Goal: Task Accomplishment & Management: Use online tool/utility

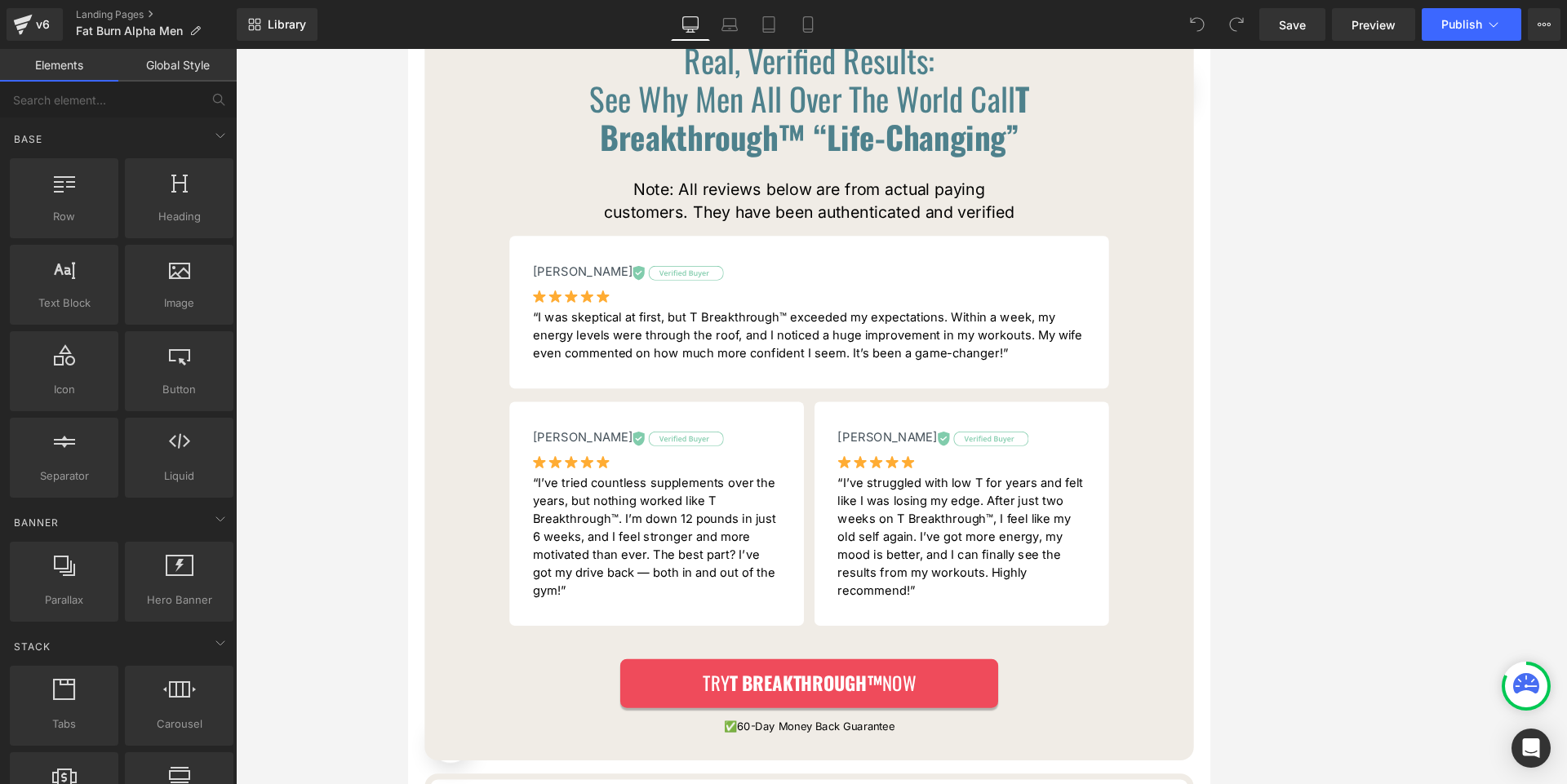
scroll to position [9790, 0]
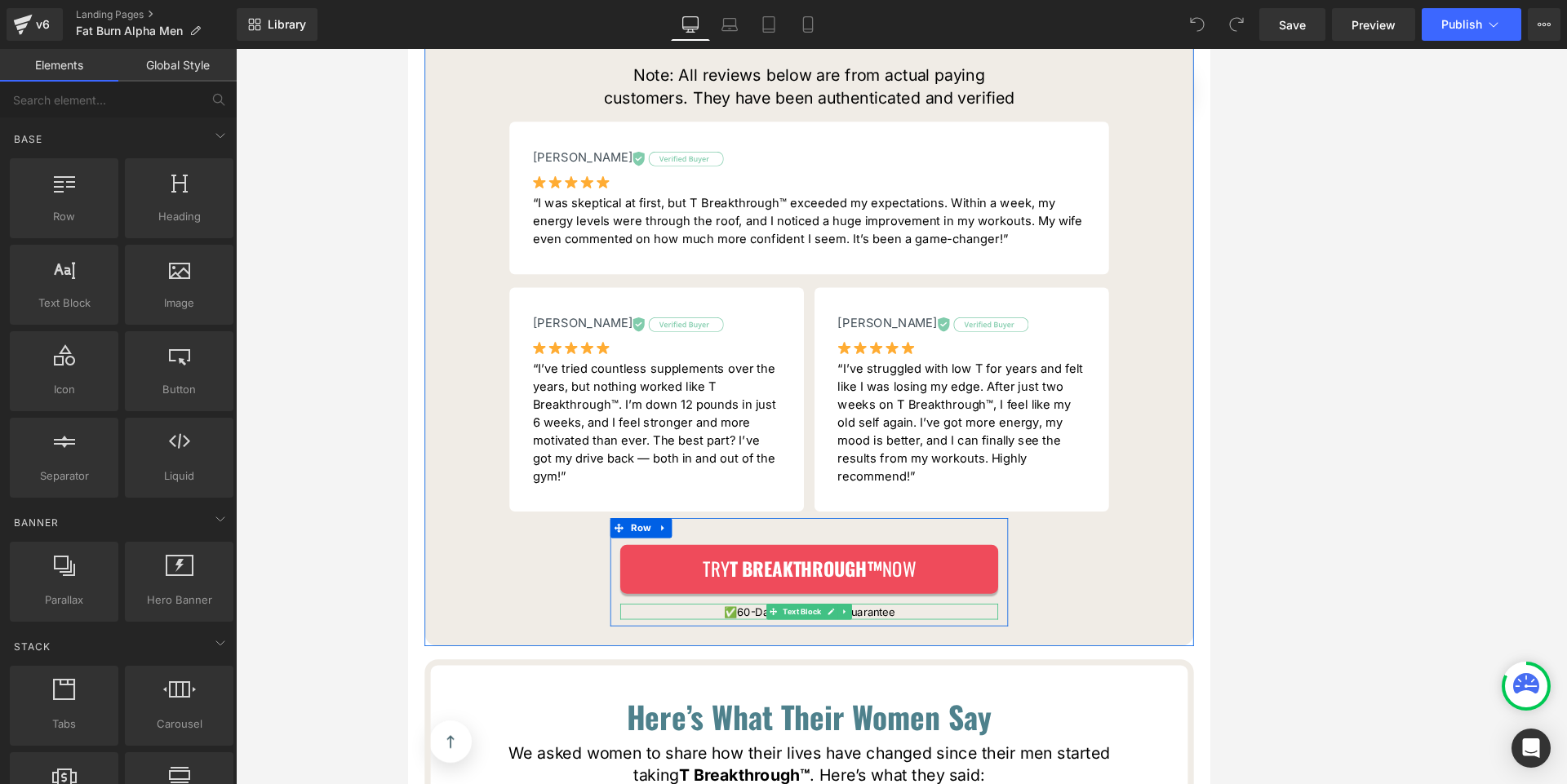
click at [750, 732] on p "✅ 60-Day Money Back Guarantee" at bounding box center [901, 742] width 465 height 20
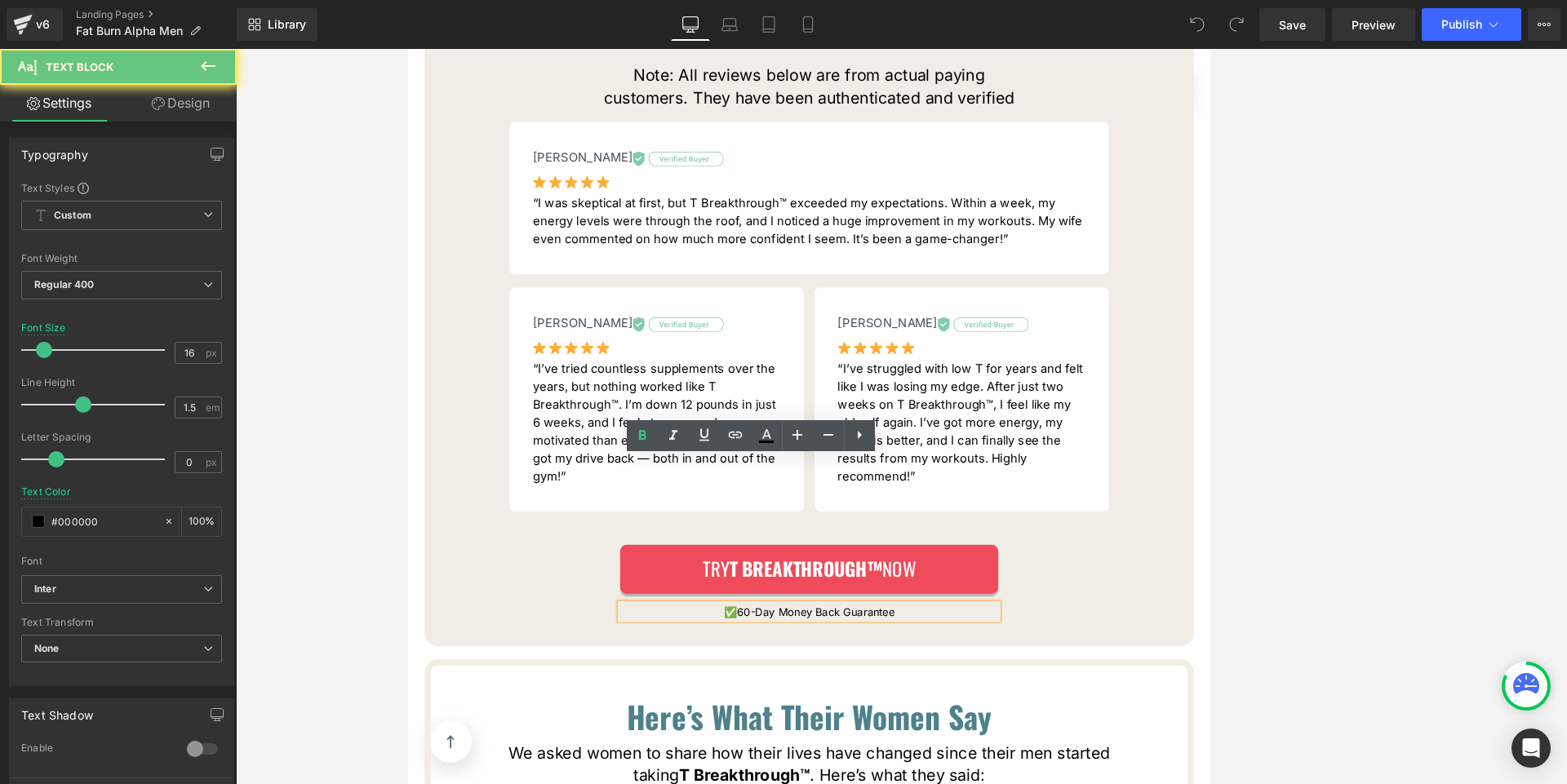
click at [750, 732] on p "✅ 60-Day Money Back Guarantee" at bounding box center [901, 742] width 465 height 20
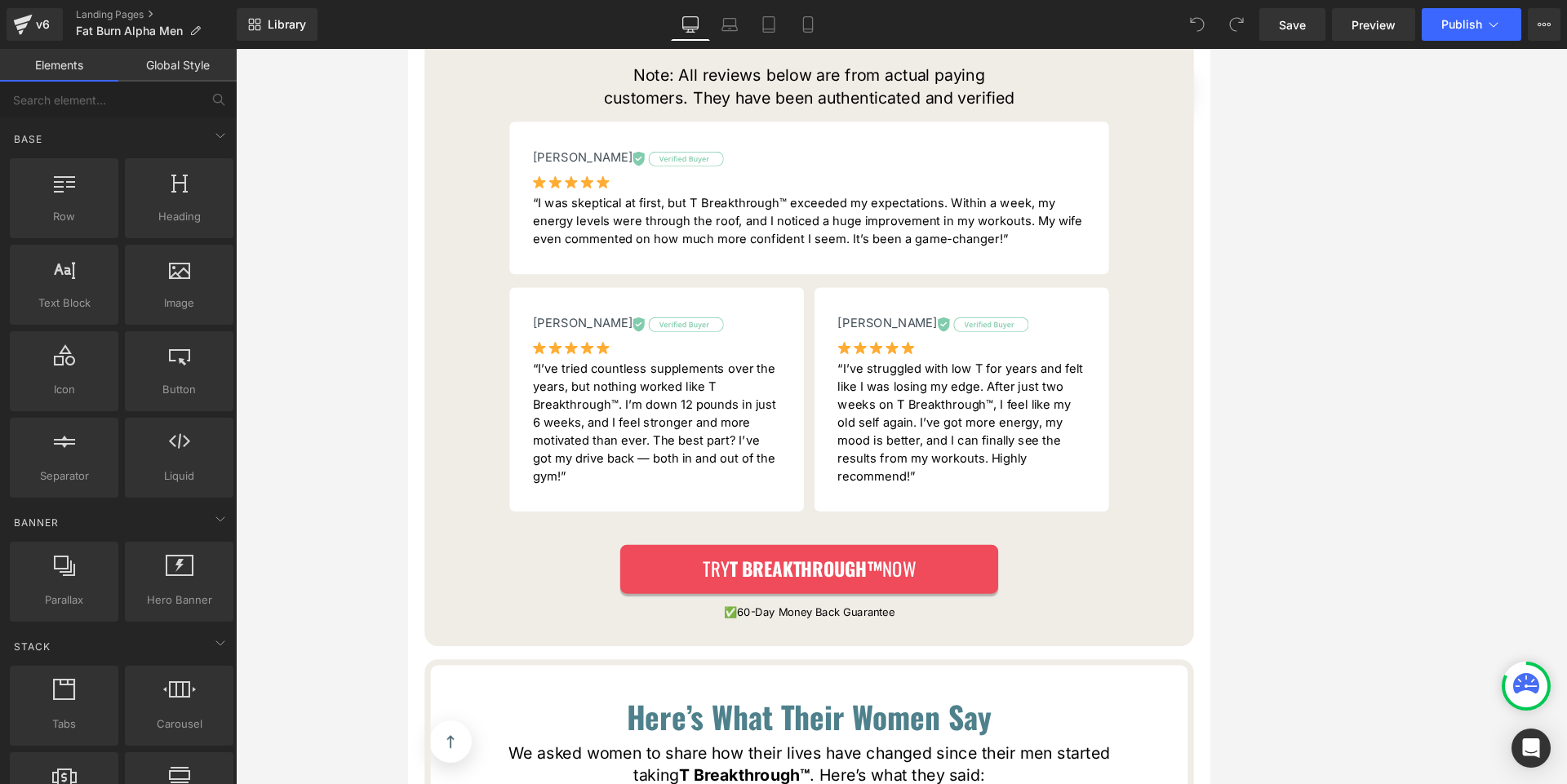
click at [304, 446] on div at bounding box center [902, 417] width 1332 height 735
click at [941, 737] on icon at bounding box center [945, 742] width 9 height 10
click at [299, 31] on span "Library" at bounding box center [287, 25] width 38 height 15
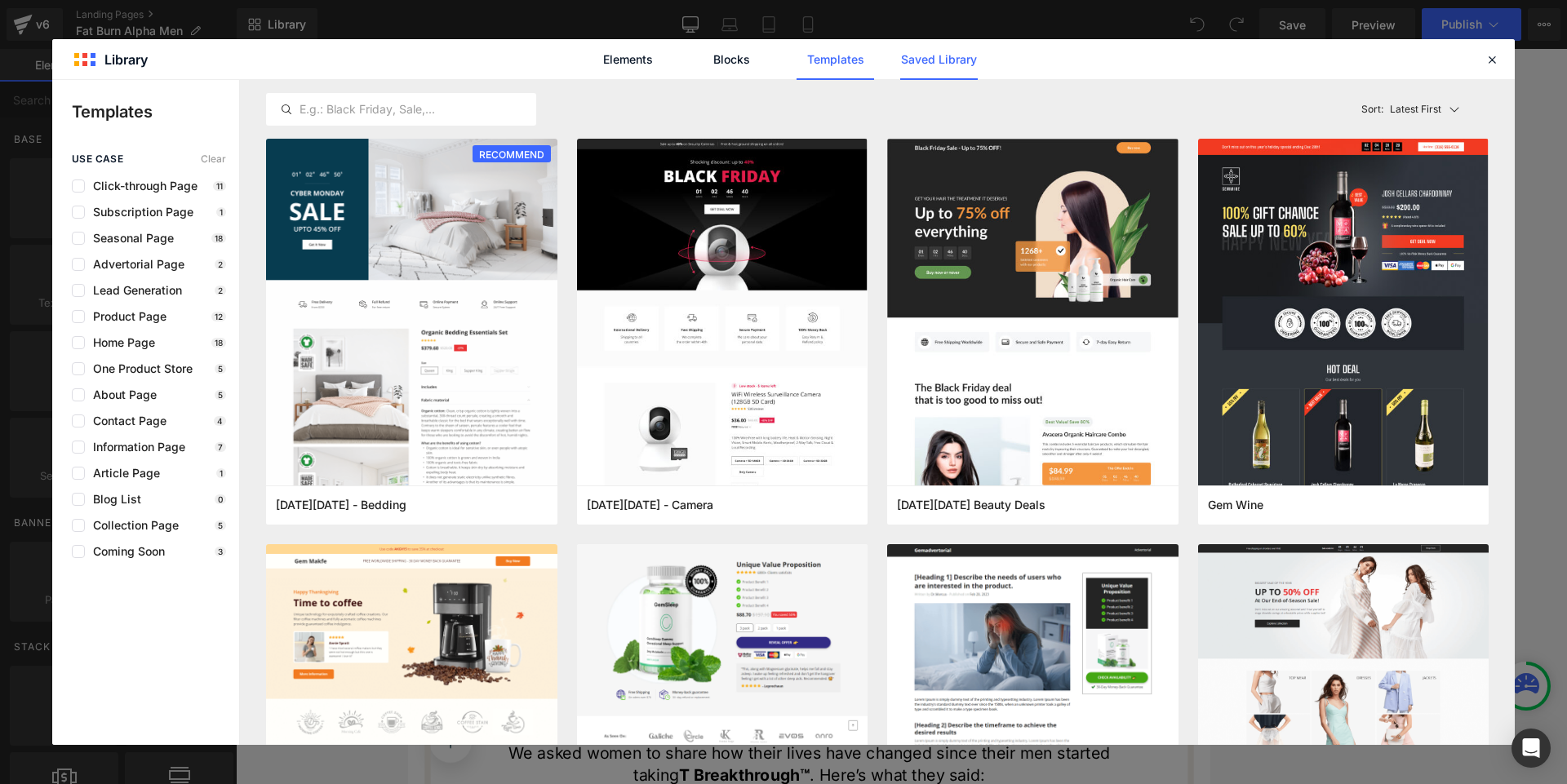
click at [940, 67] on link "Saved Library" at bounding box center [938, 59] width 77 height 41
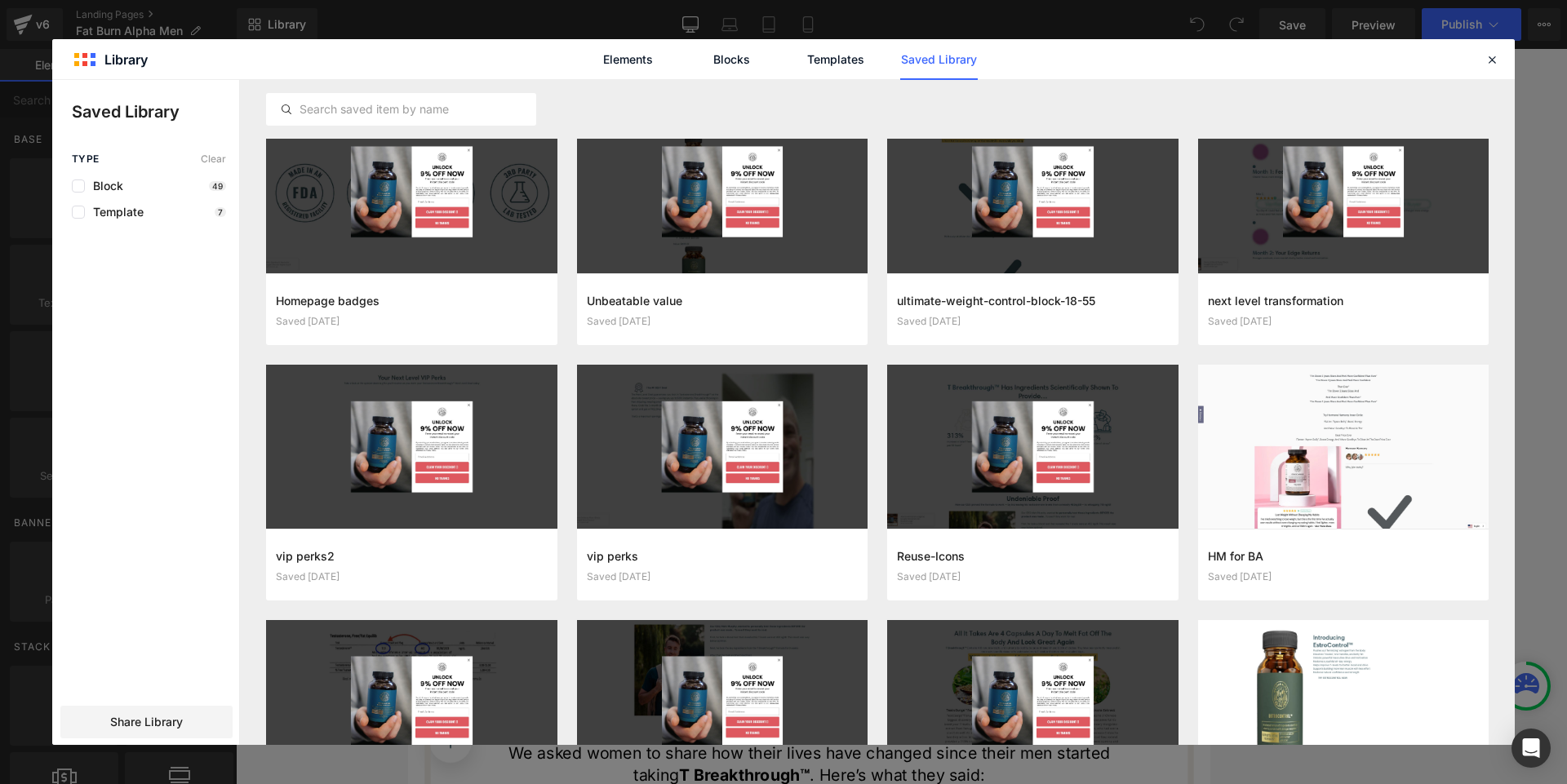
scroll to position [110, 0]
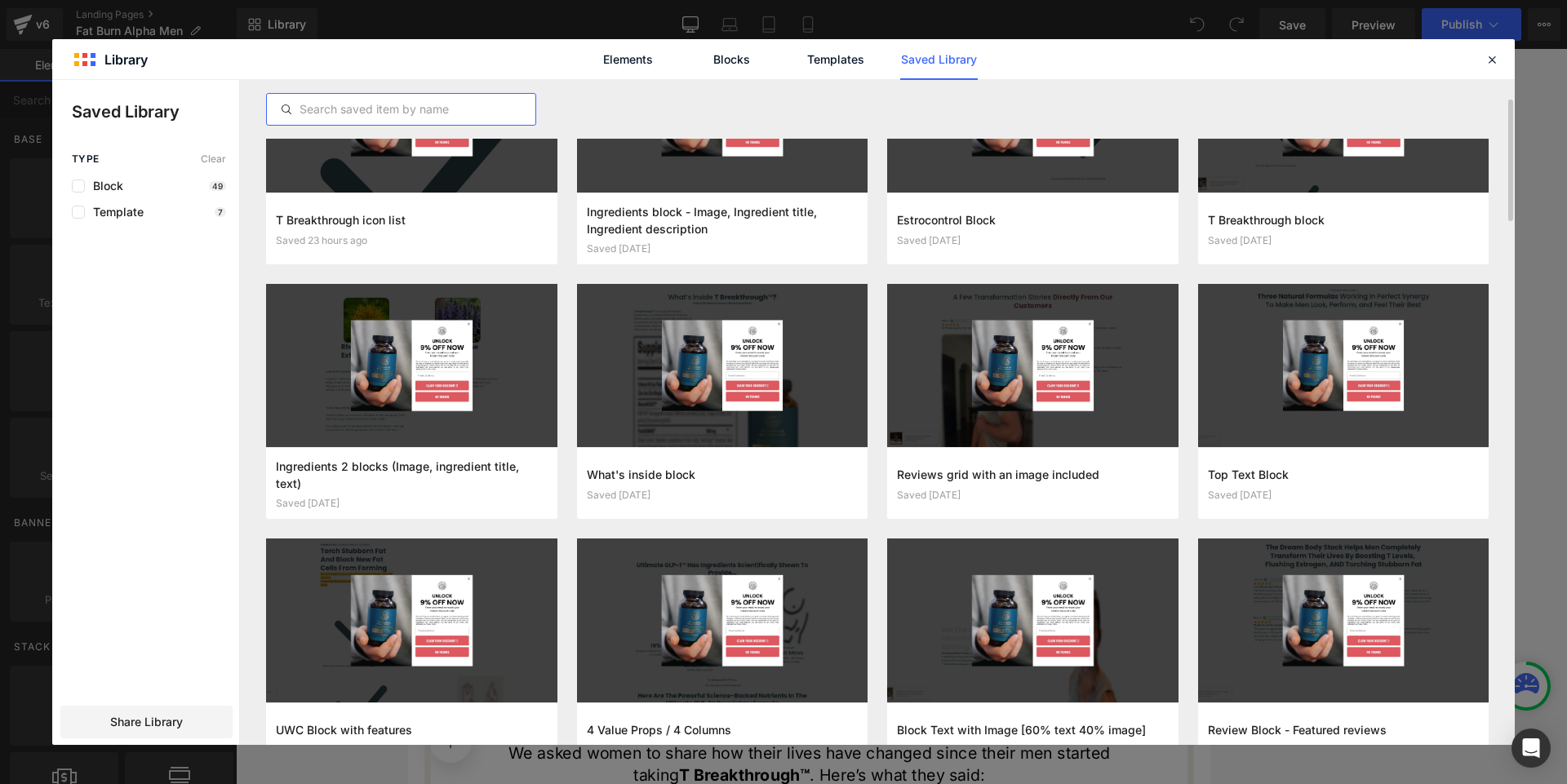
click at [439, 101] on input "text" at bounding box center [401, 110] width 269 height 20
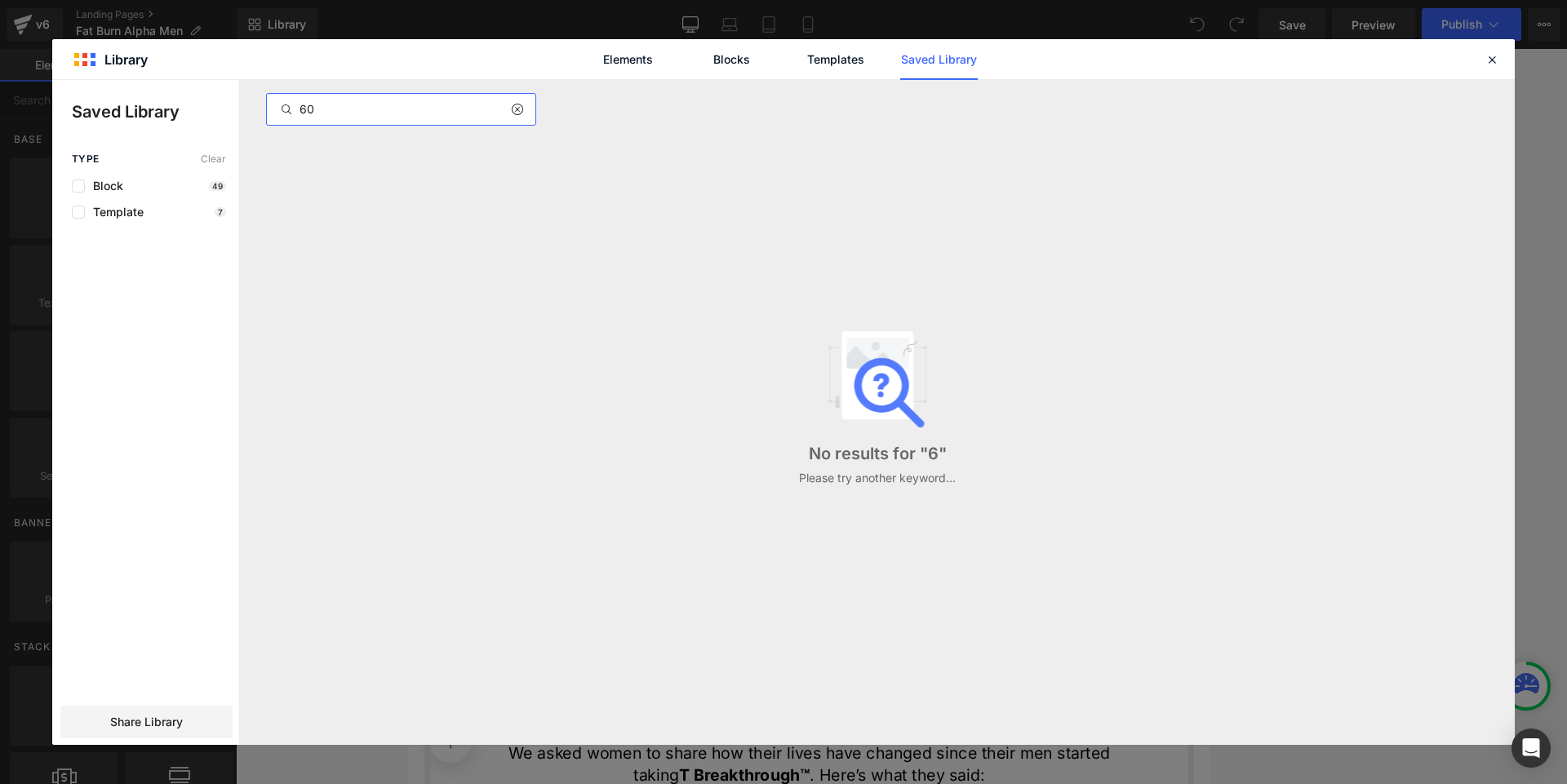
scroll to position [0, 0]
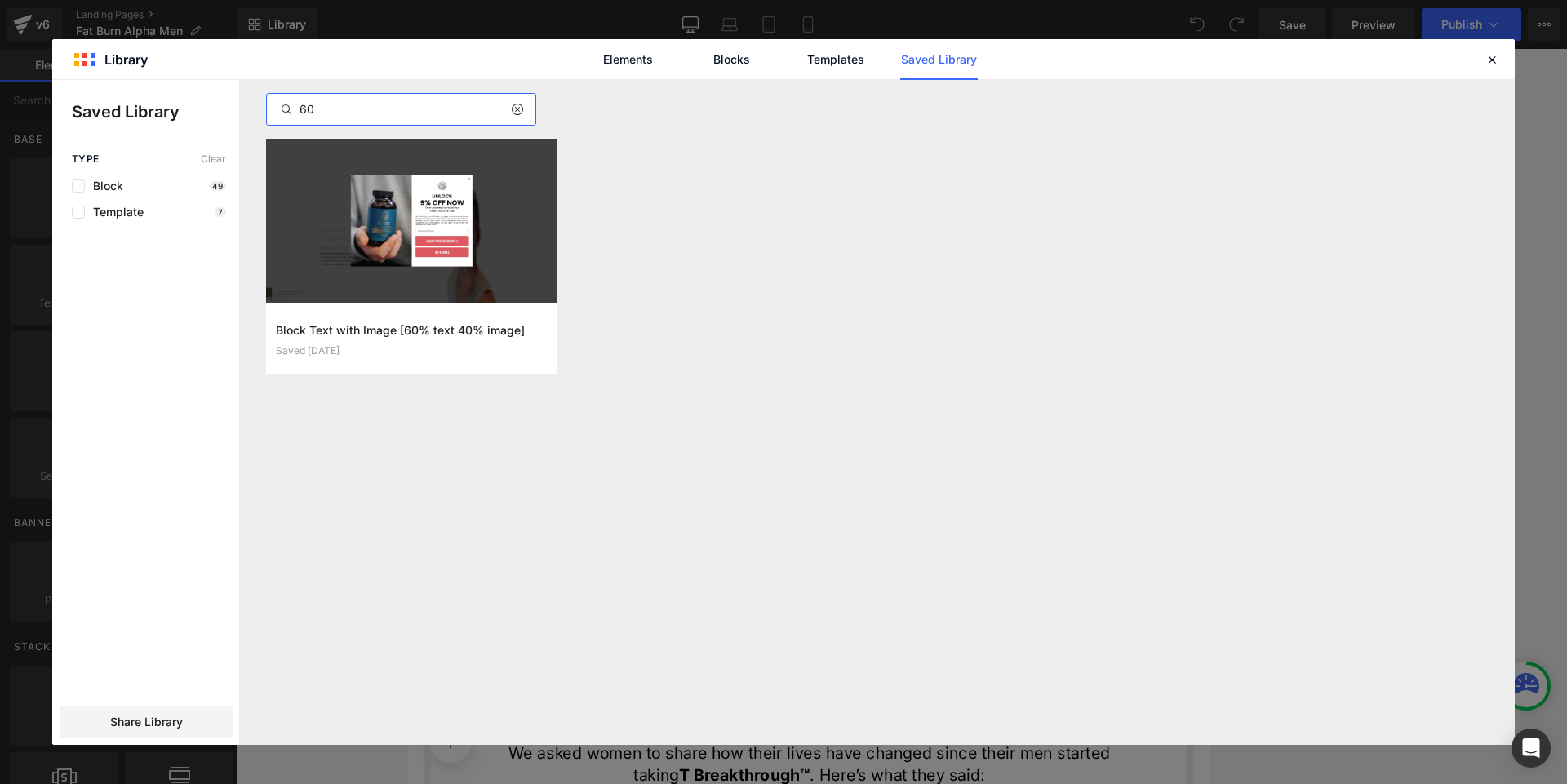
type input "6"
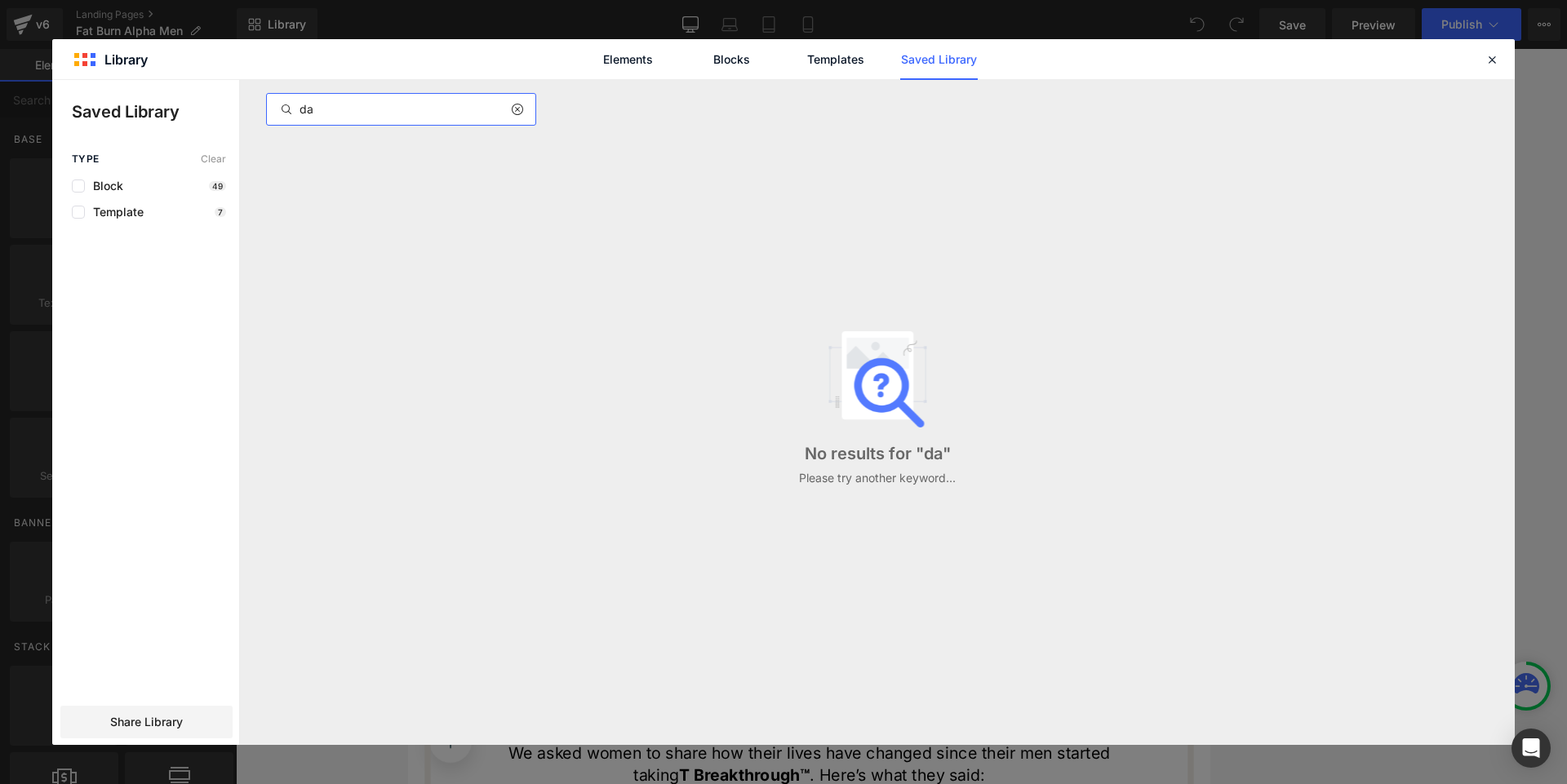
type input "d"
type input "g"
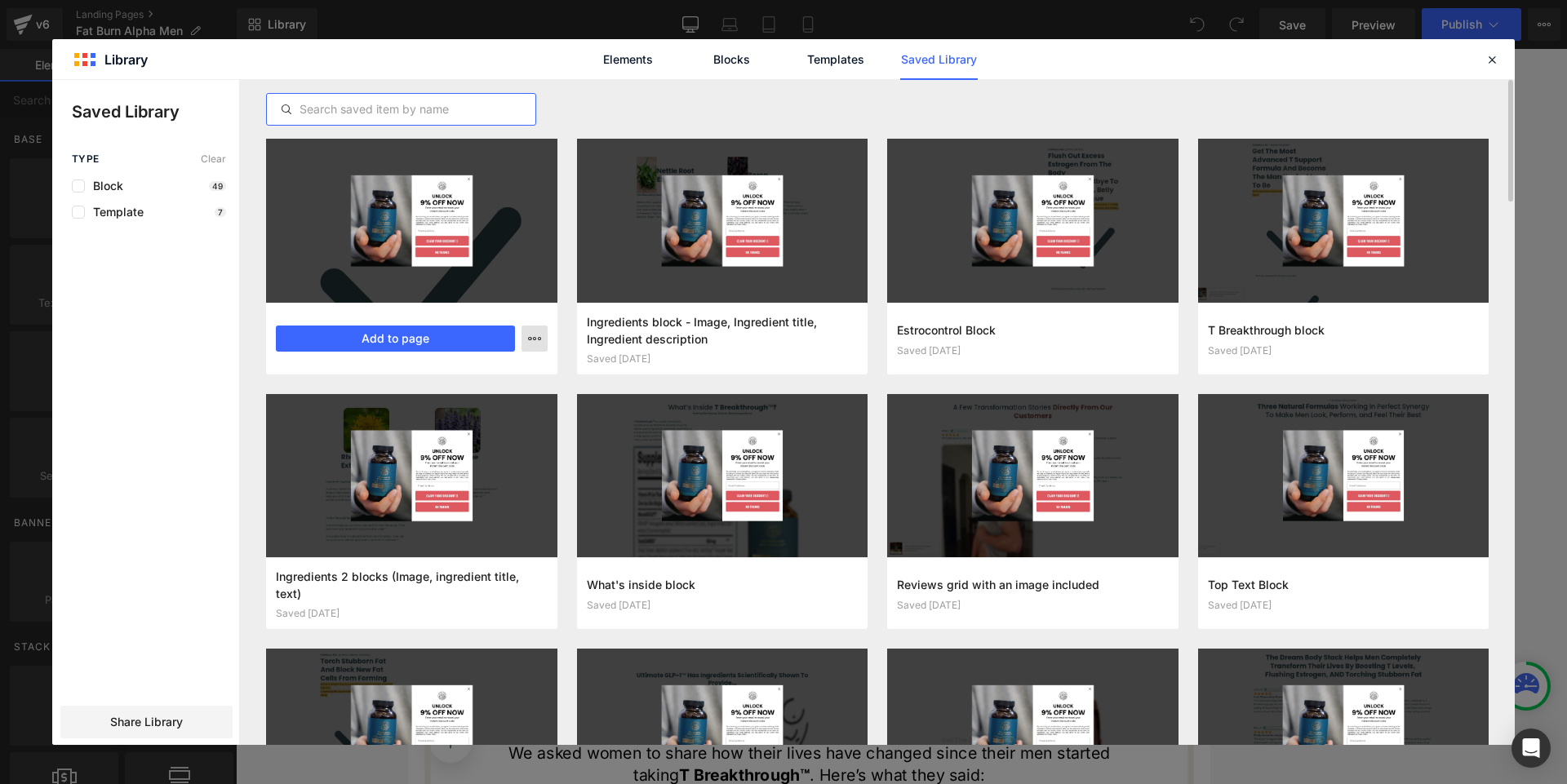
click at [530, 336] on icon "button" at bounding box center [535, 338] width 13 height 13
click at [1488, 62] on icon at bounding box center [1492, 60] width 15 height 15
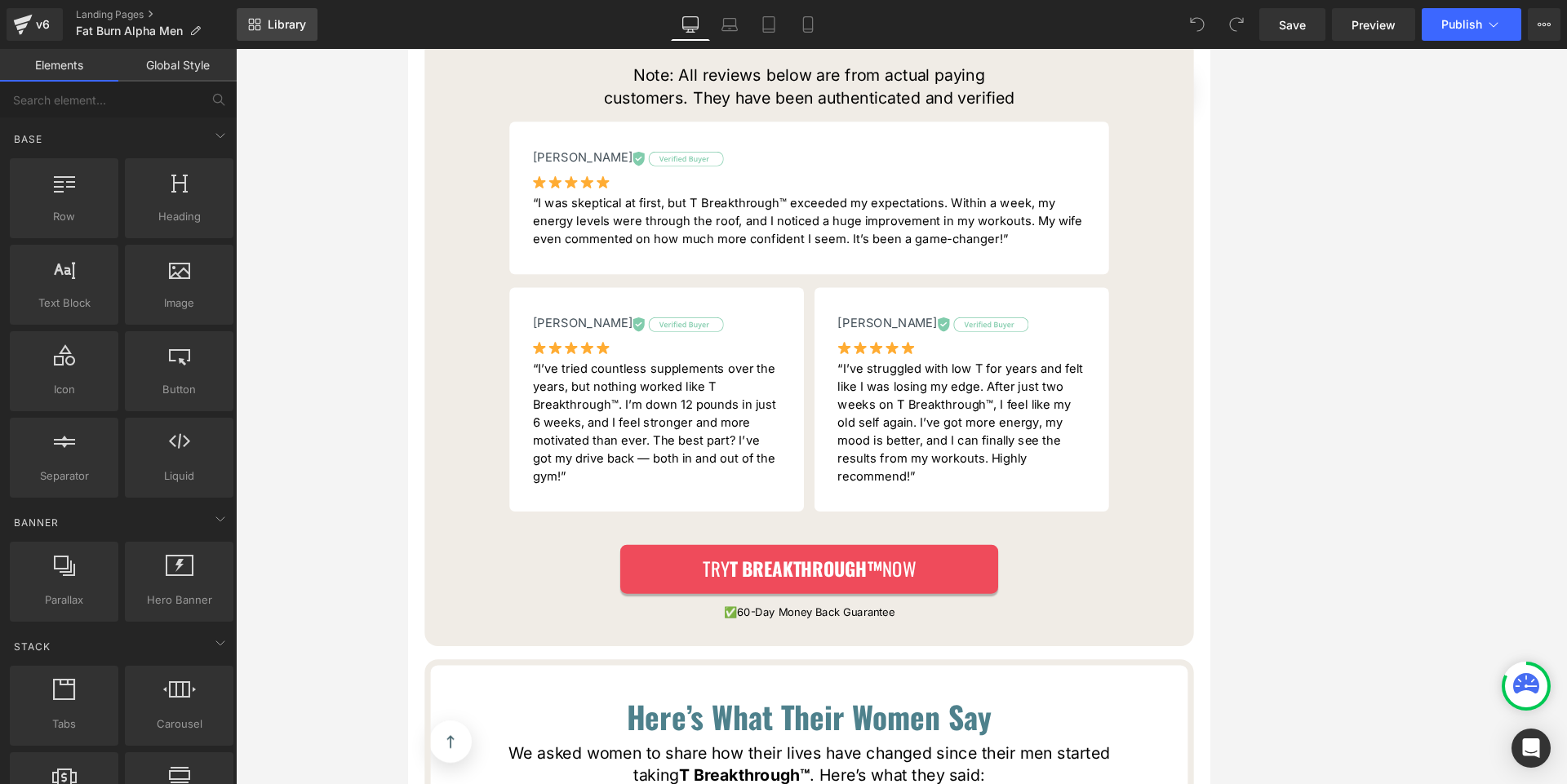
click at [291, 22] on span "Library" at bounding box center [287, 25] width 38 height 15
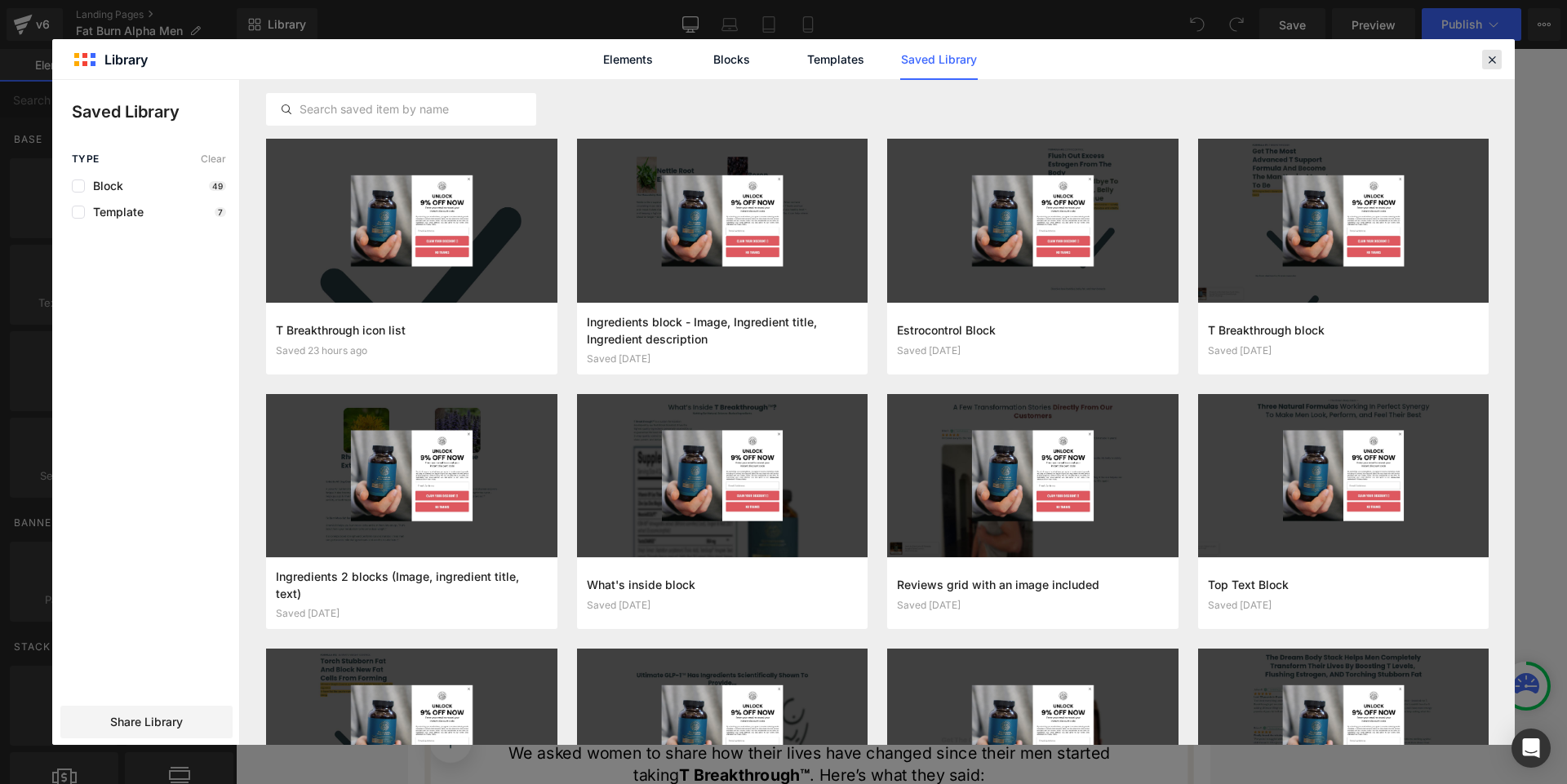
click at [1487, 53] on icon at bounding box center [1492, 60] width 15 height 15
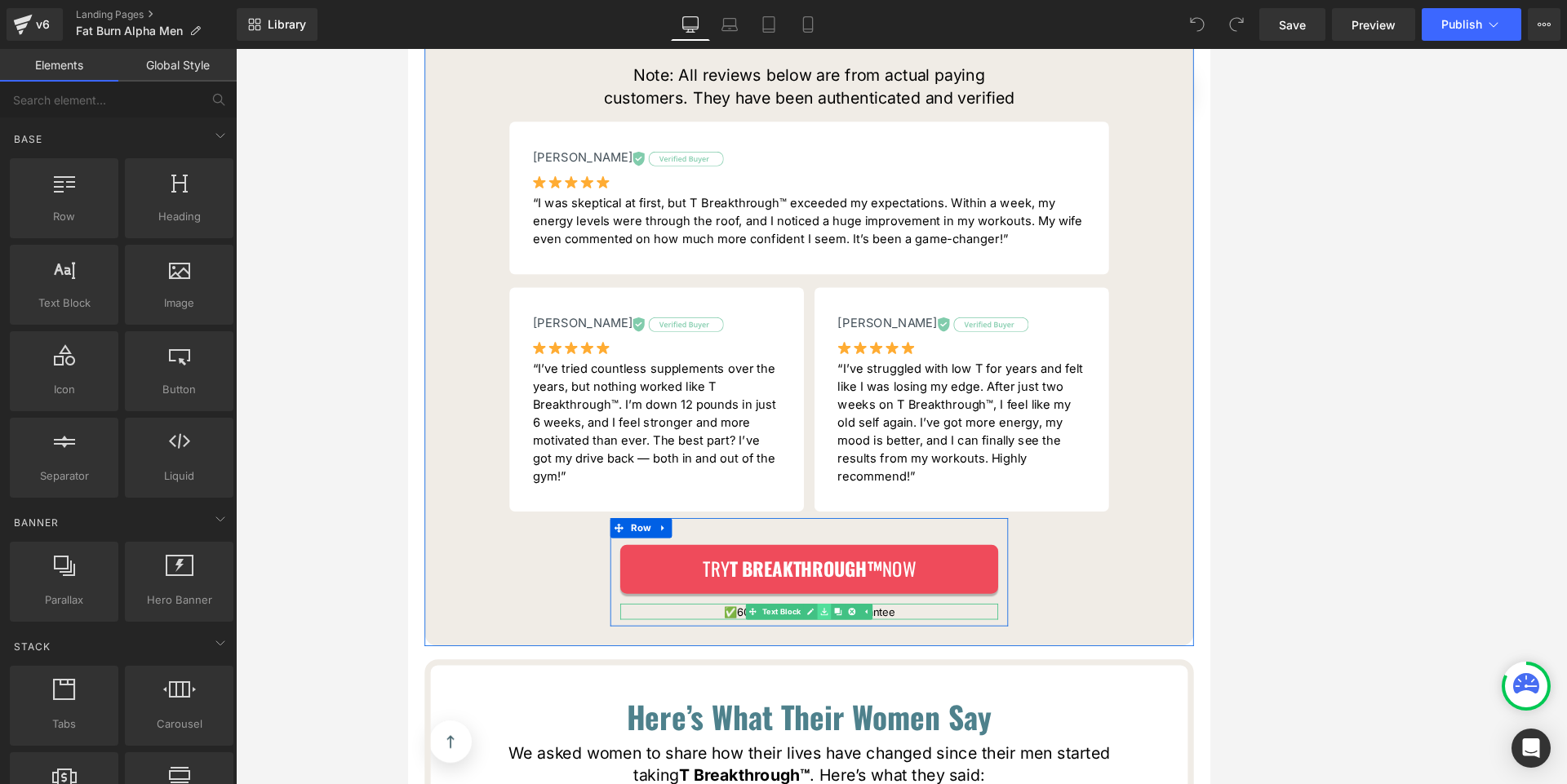
click at [915, 737] on icon at bounding box center [919, 742] width 9 height 9
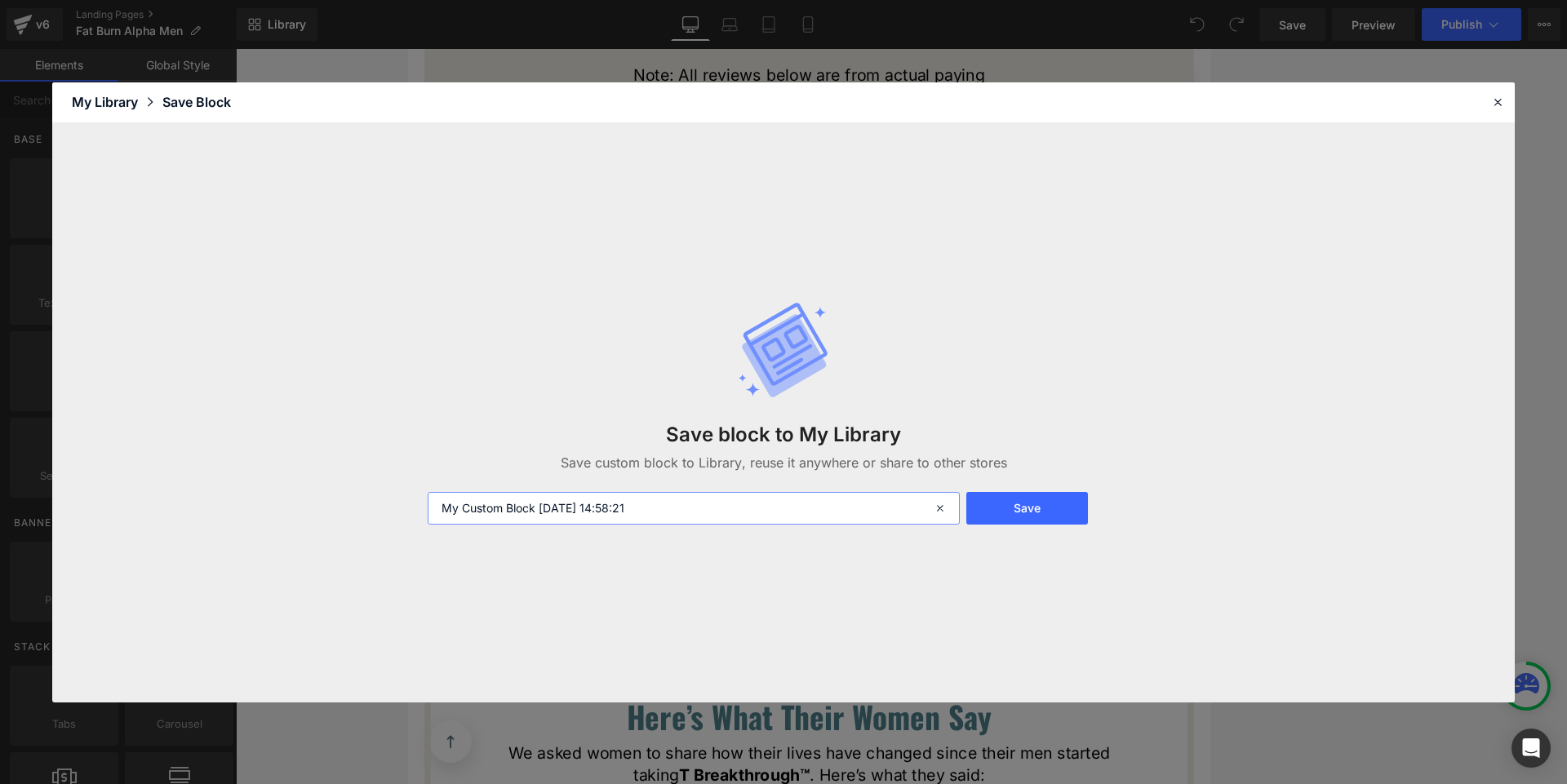
click at [722, 514] on input "My Custom Block [DATE] 14:58:21" at bounding box center [694, 508] width 532 height 32
type input "guarantee"
click at [999, 505] on button "Save" at bounding box center [1027, 508] width 121 height 32
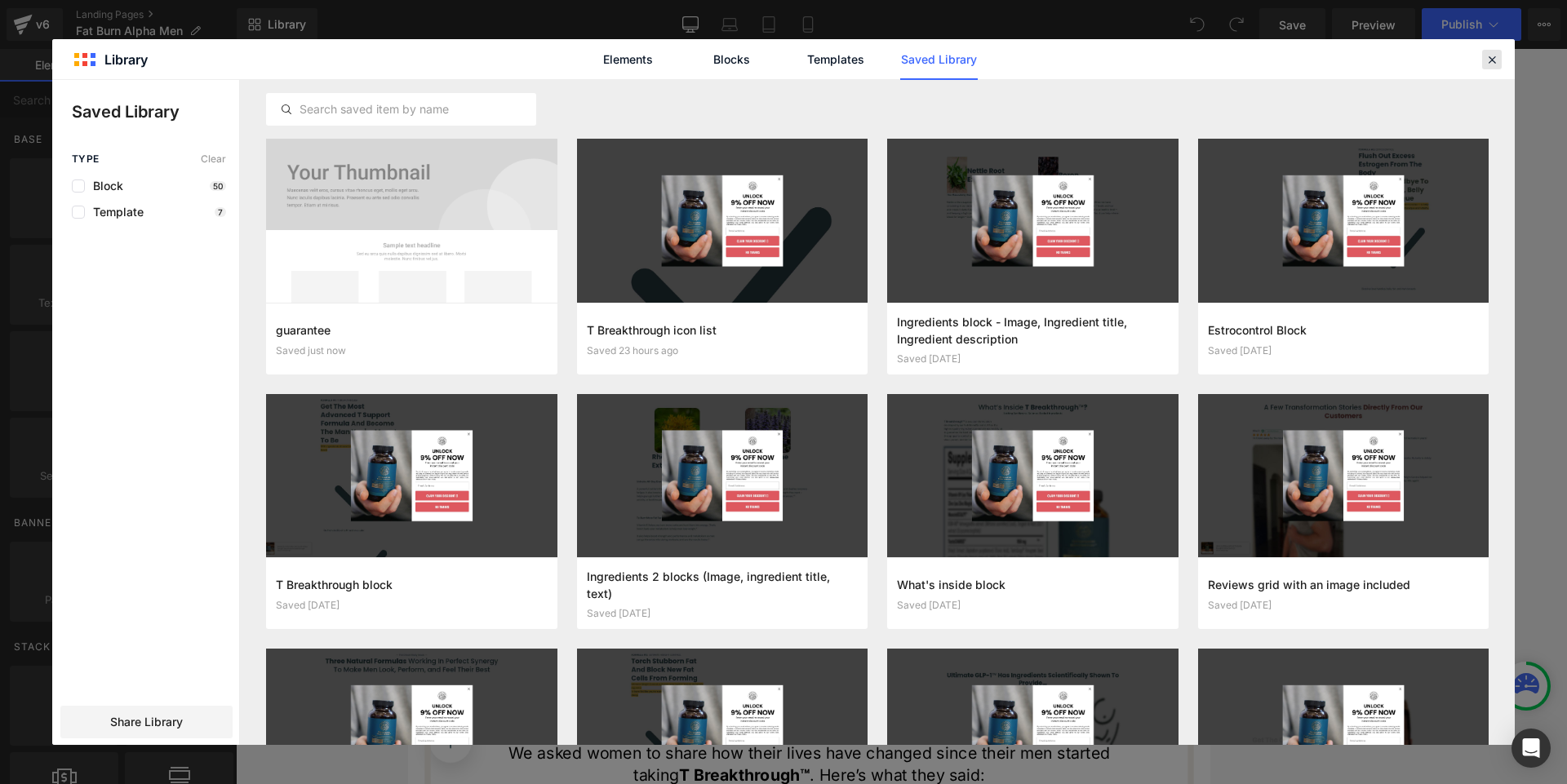
click at [1496, 56] on icon at bounding box center [1492, 60] width 15 height 15
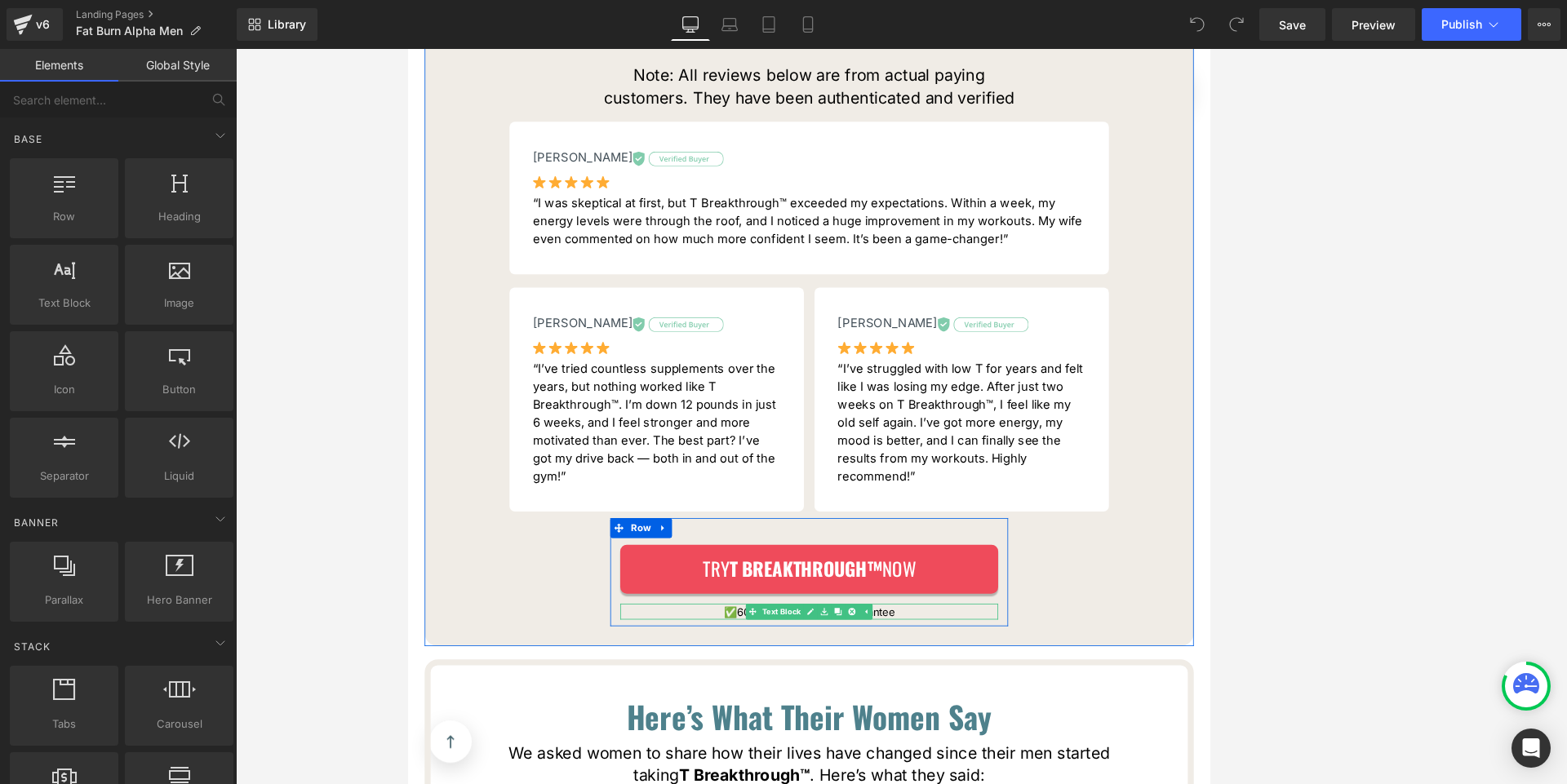
click at [797, 733] on strong "✅" at bounding box center [805, 742] width 17 height 17
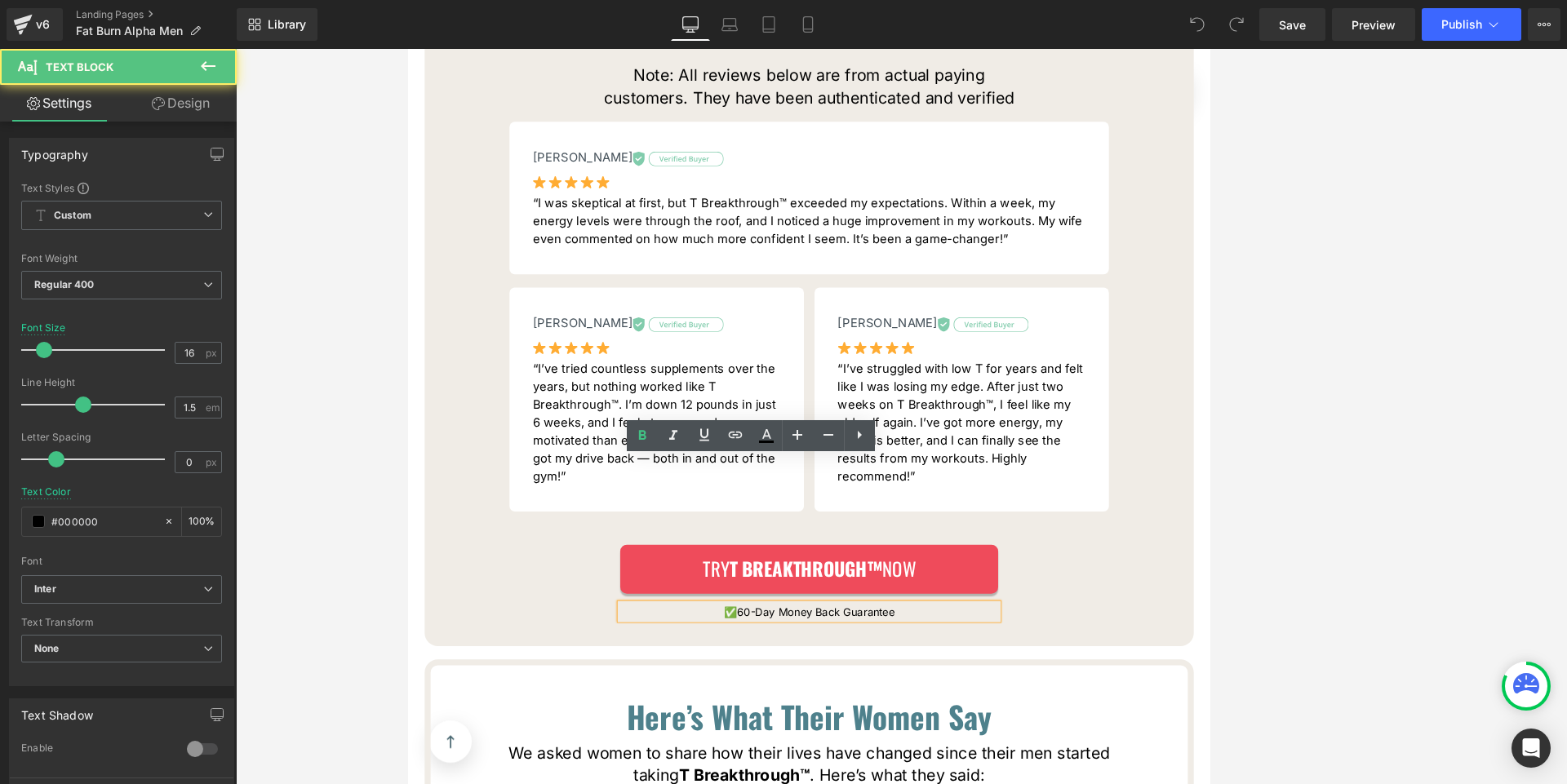
click at [808, 732] on p "✅ 60-Day Money Back Guarantee" at bounding box center [901, 742] width 465 height 20
click at [1056, 732] on p "✅ 60-Day Money Back Guarantee" at bounding box center [901, 742] width 465 height 20
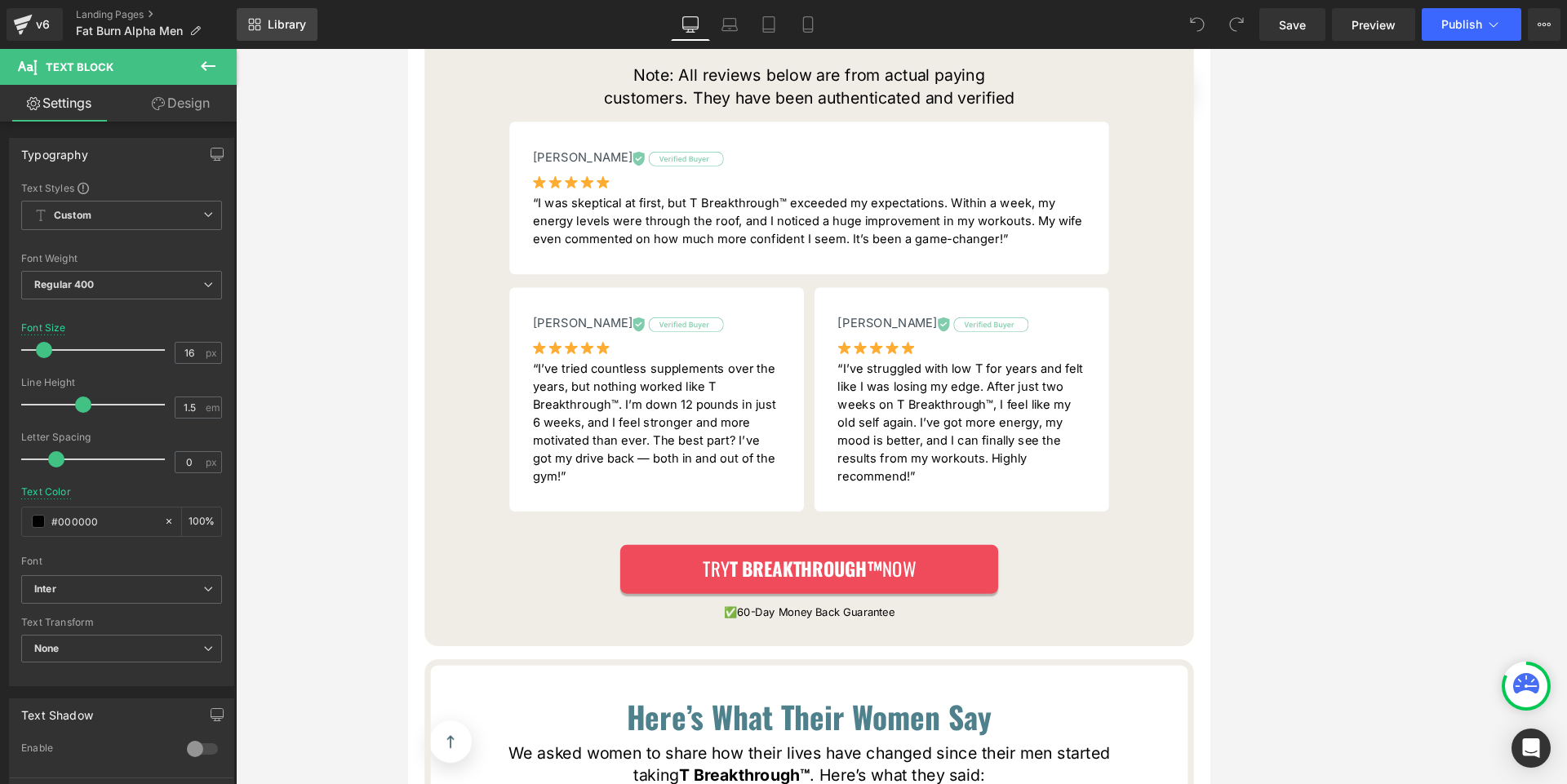
click at [279, 22] on span "Library" at bounding box center [287, 25] width 38 height 15
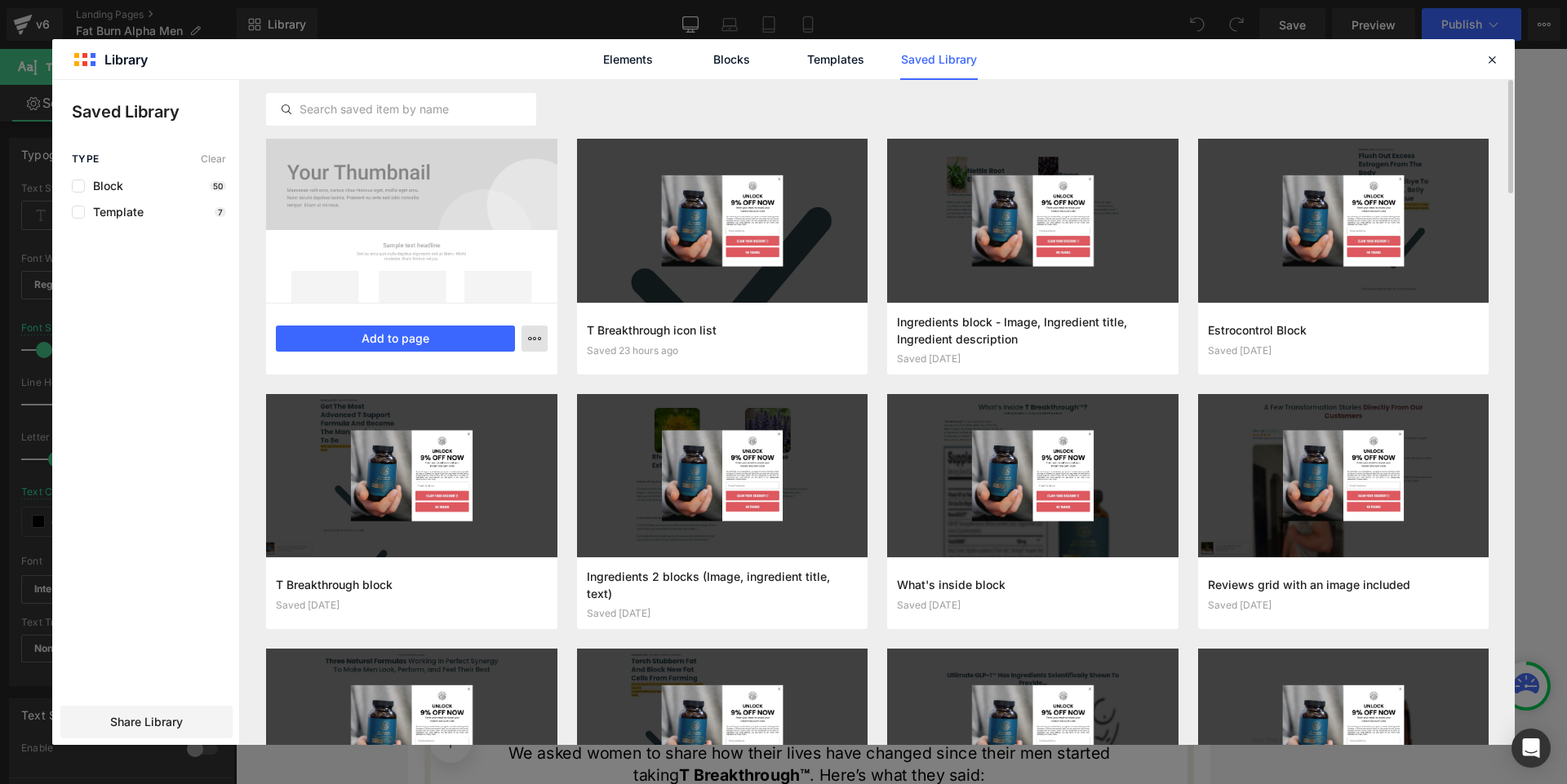
click at [541, 340] on icon "button" at bounding box center [535, 338] width 13 height 13
click at [499, 406] on div "Delete" at bounding box center [455, 409] width 186 height 34
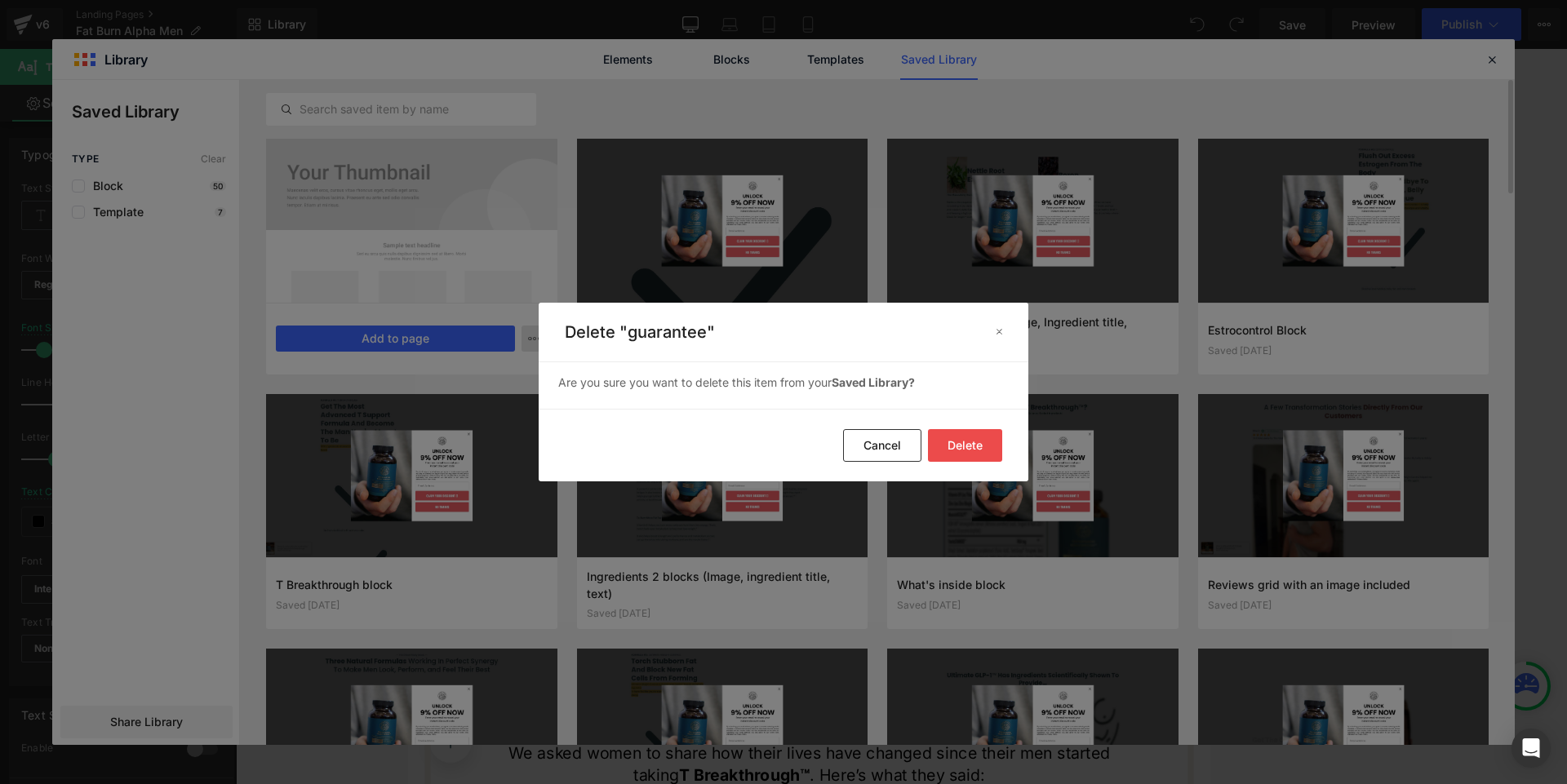
click at [947, 445] on button "Delete" at bounding box center [965, 445] width 74 height 32
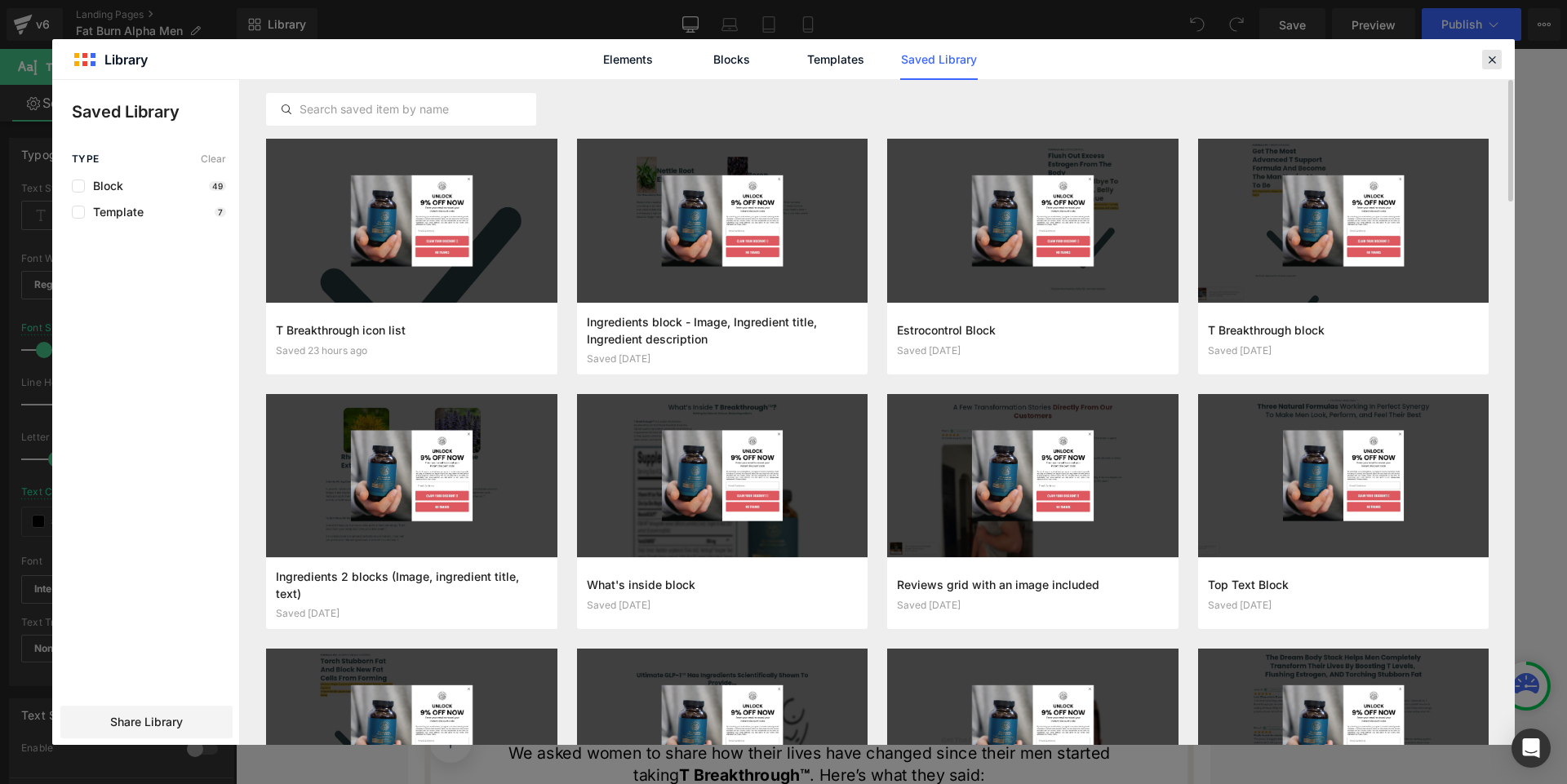
click at [1492, 58] on icon at bounding box center [1492, 60] width 15 height 15
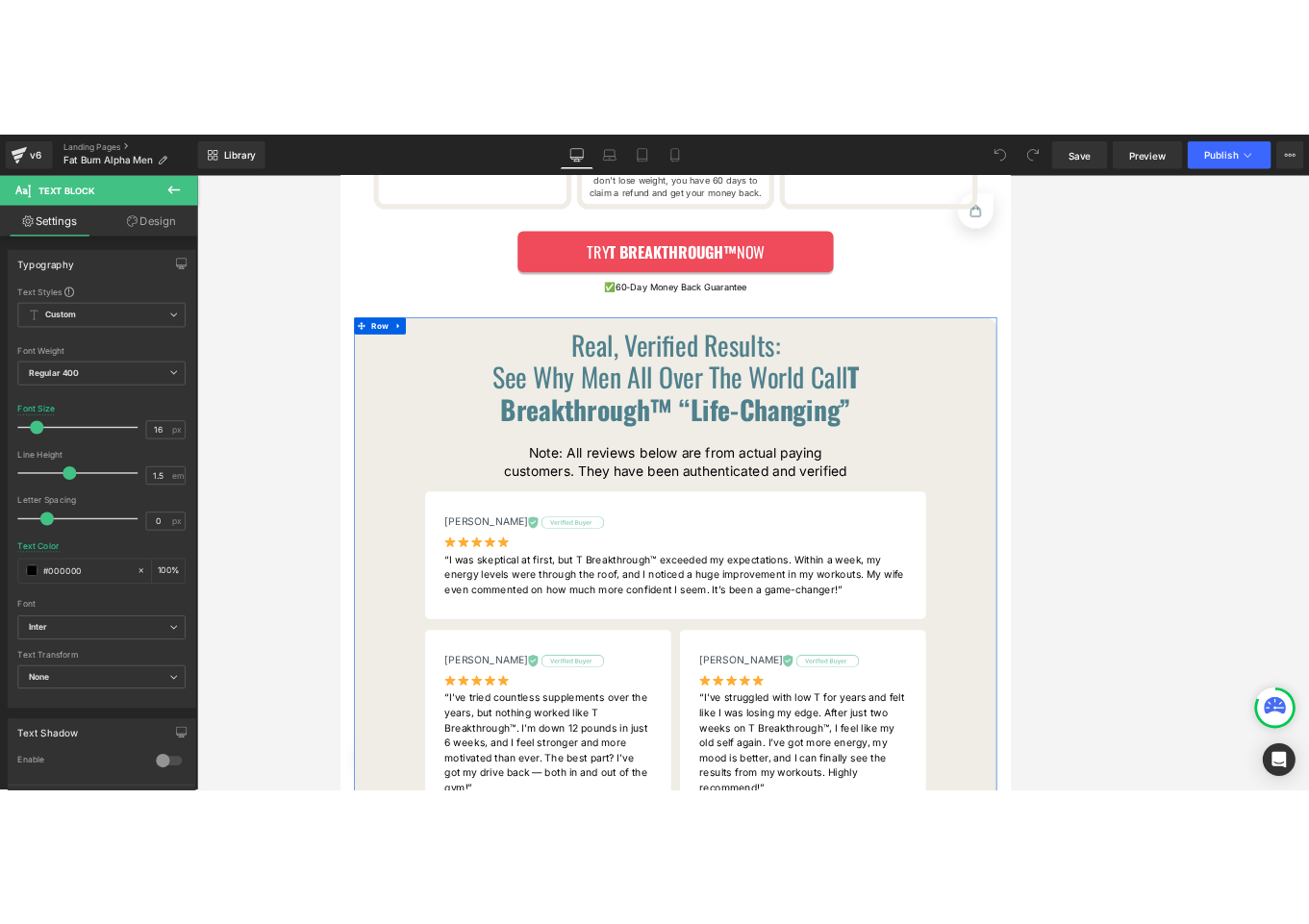
scroll to position [10974, 0]
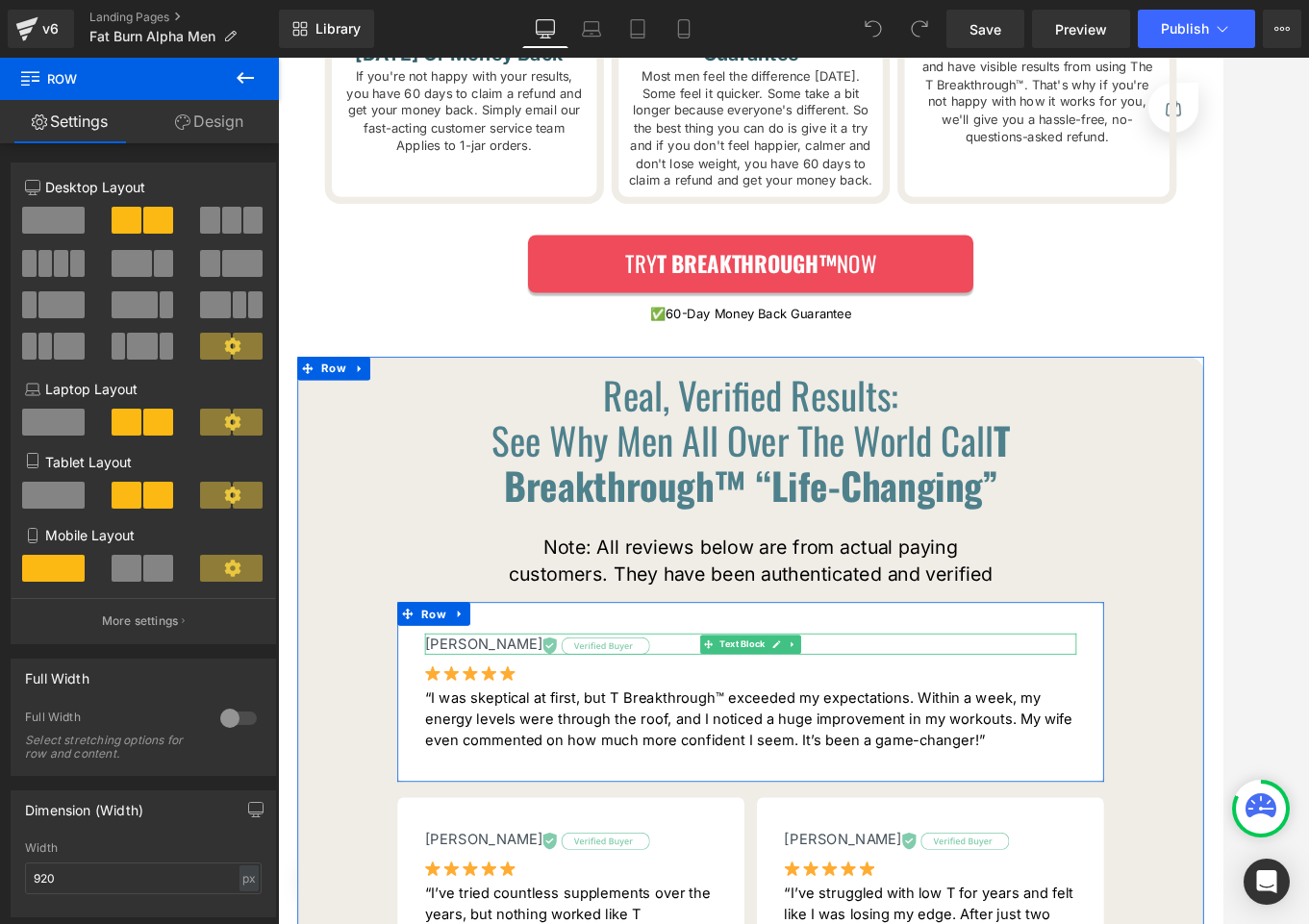
click at [604, 771] on img at bounding box center [669, 782] width 131 height 22
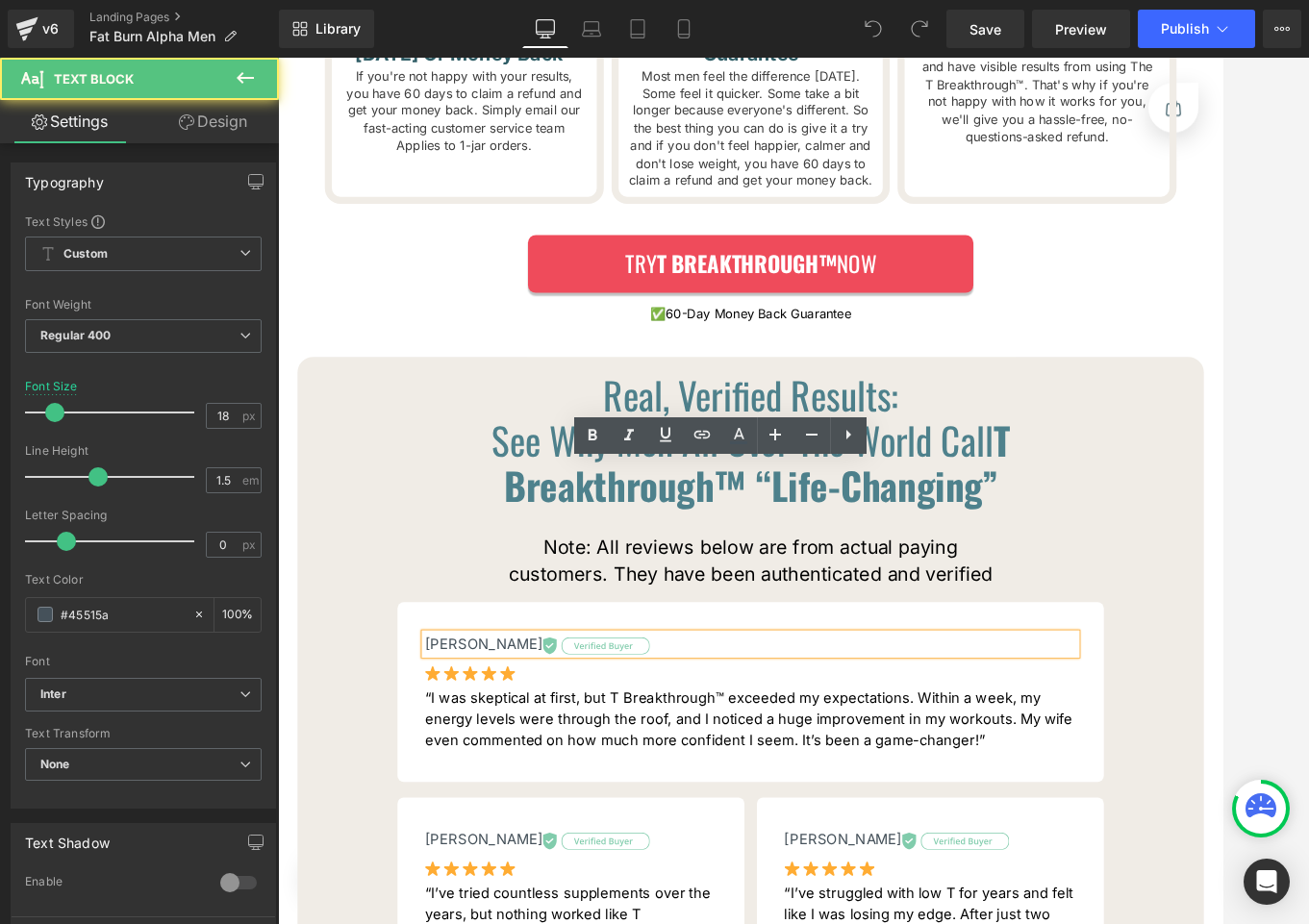
click at [662, 766] on p "[PERSON_NAME]" at bounding box center [859, 779] width 801 height 25
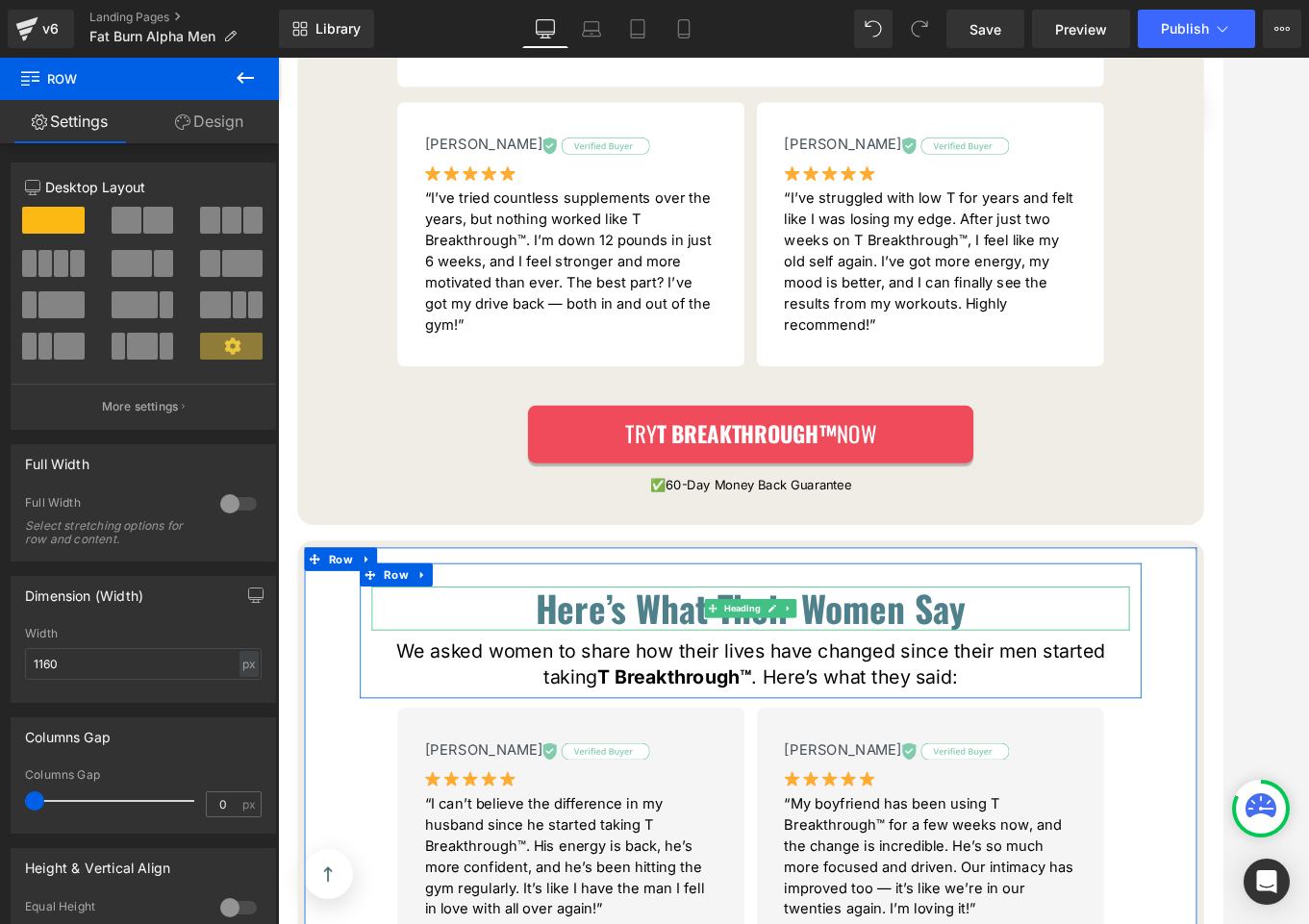
scroll to position [11837, 0]
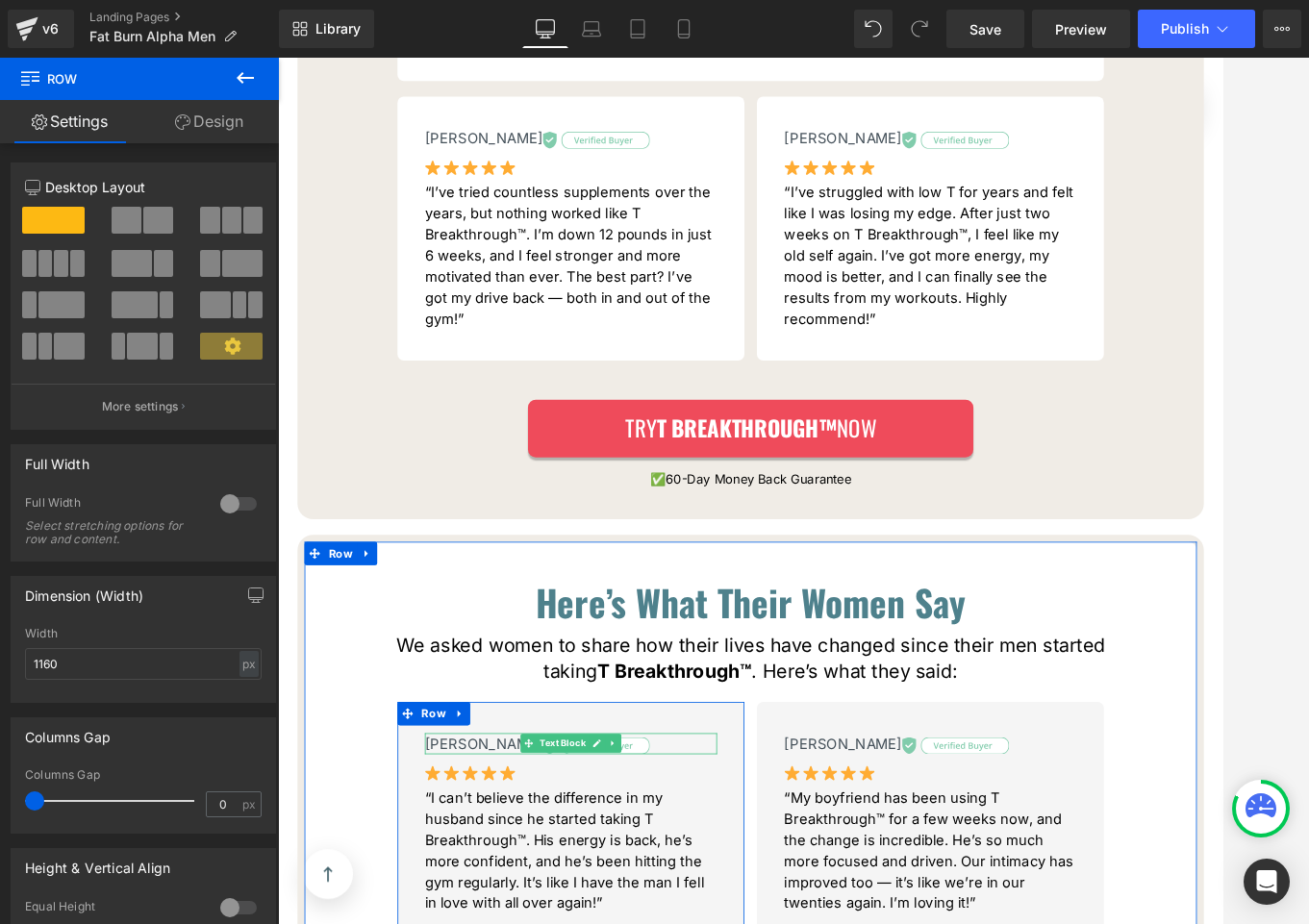
click at [721, 890] on p "[PERSON_NAME]" at bounding box center [638, 902] width 360 height 25
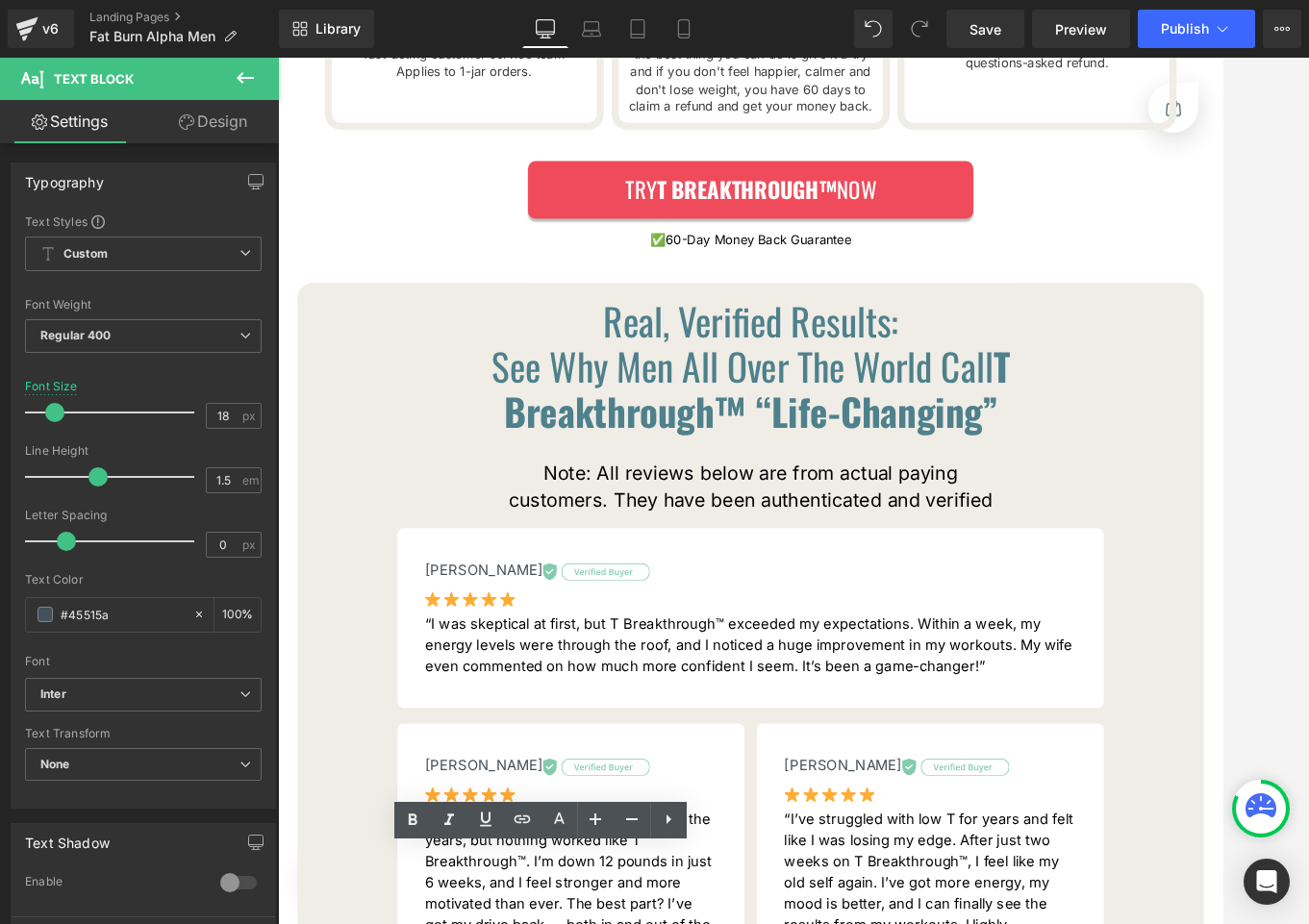
scroll to position [10690, 0]
